Goal: Obtain resource: Download file/media

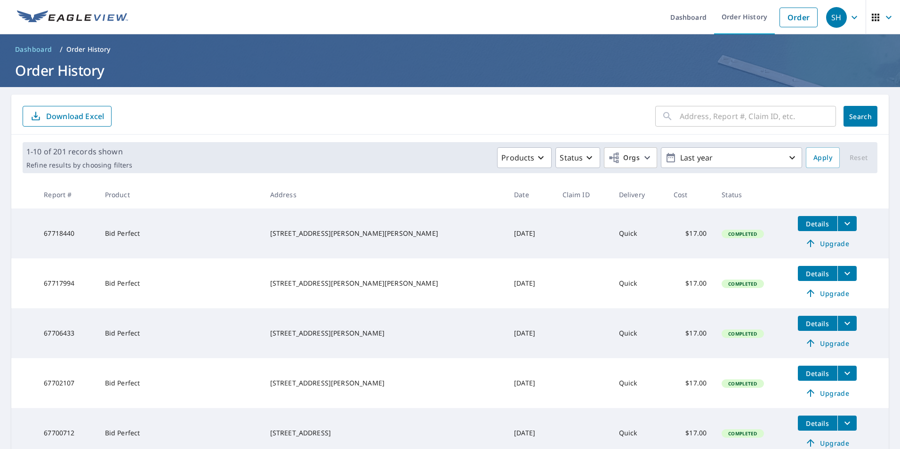
click at [690, 109] on input "text" at bounding box center [758, 116] width 156 height 26
type input "19 tulane"
click at [851, 116] on span "Search" at bounding box center [860, 116] width 19 height 9
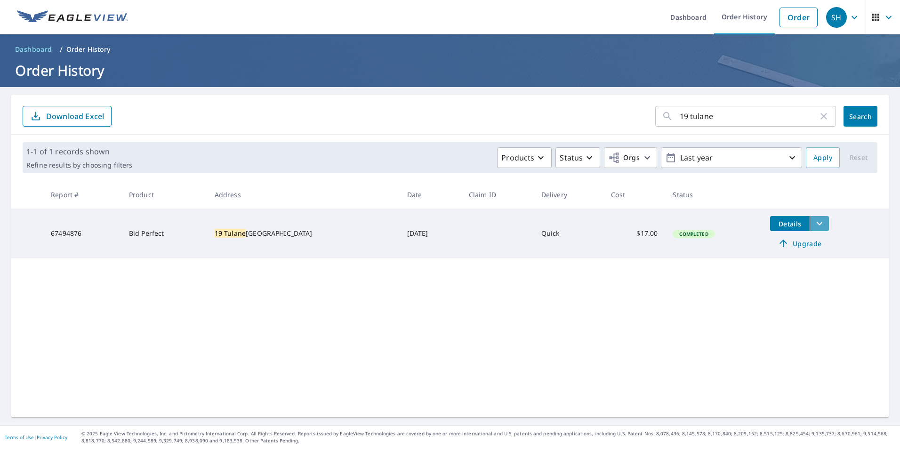
click at [814, 218] on icon "filesDropdownBtn-67494876" at bounding box center [819, 223] width 11 height 11
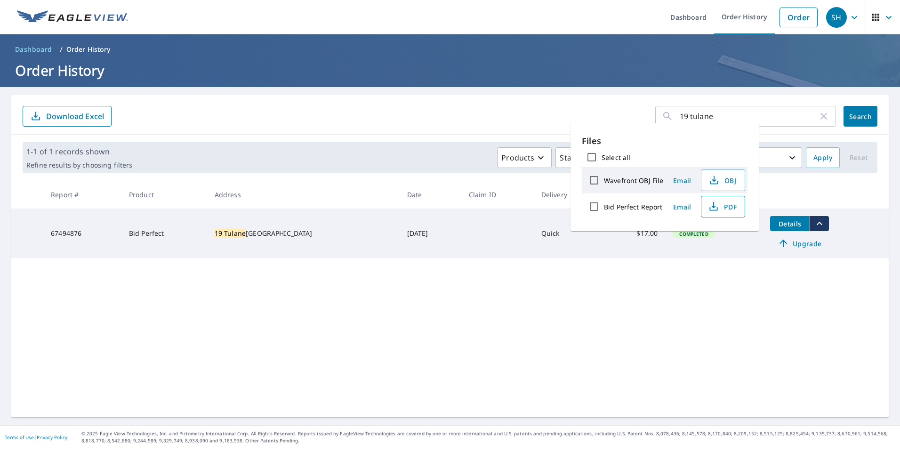
click at [717, 205] on icon "button" at bounding box center [713, 206] width 11 height 11
click at [729, 112] on input "19 tulane" at bounding box center [749, 116] width 138 height 26
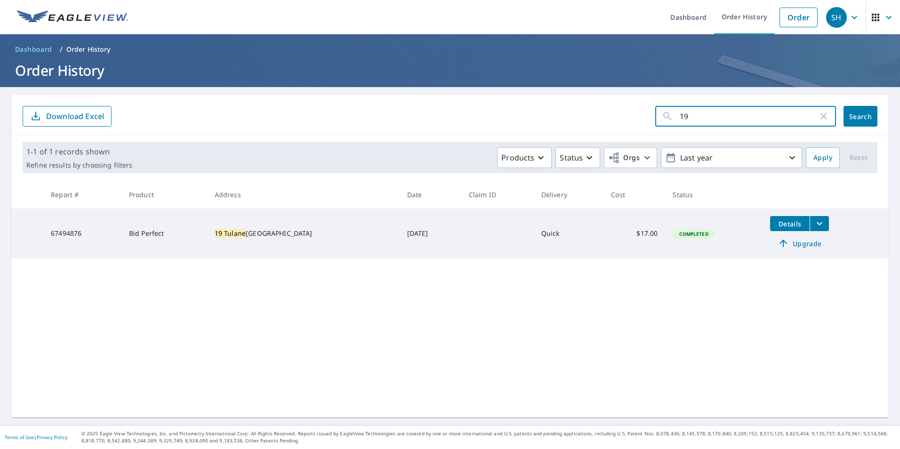
type input "1"
type input "206 [PERSON_NAME]"
click at [851, 116] on span "Search" at bounding box center [860, 116] width 19 height 9
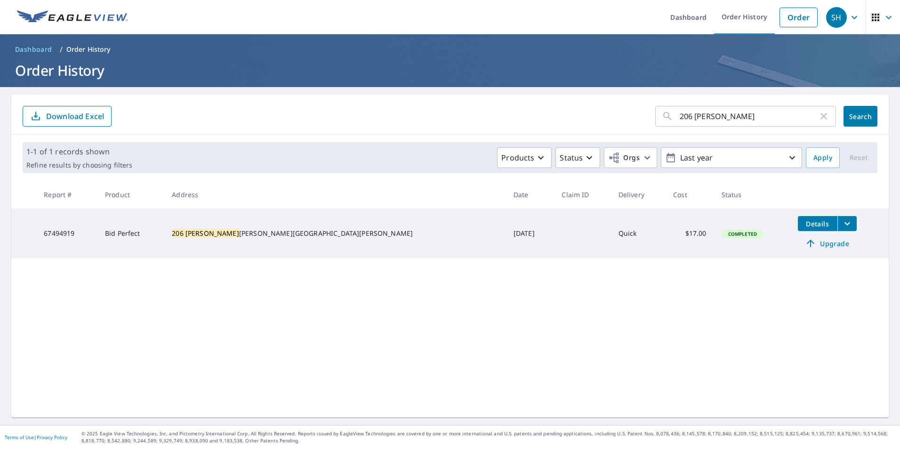
click at [842, 224] on icon "filesDropdownBtn-67494919" at bounding box center [847, 223] width 11 height 11
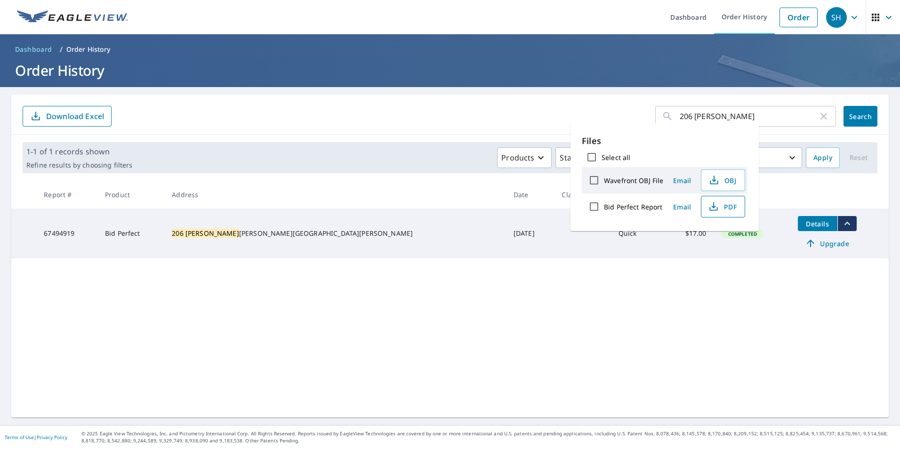
click at [724, 212] on span "PDF" at bounding box center [722, 206] width 30 height 11
